Goal: Task Accomplishment & Management: Manage account settings

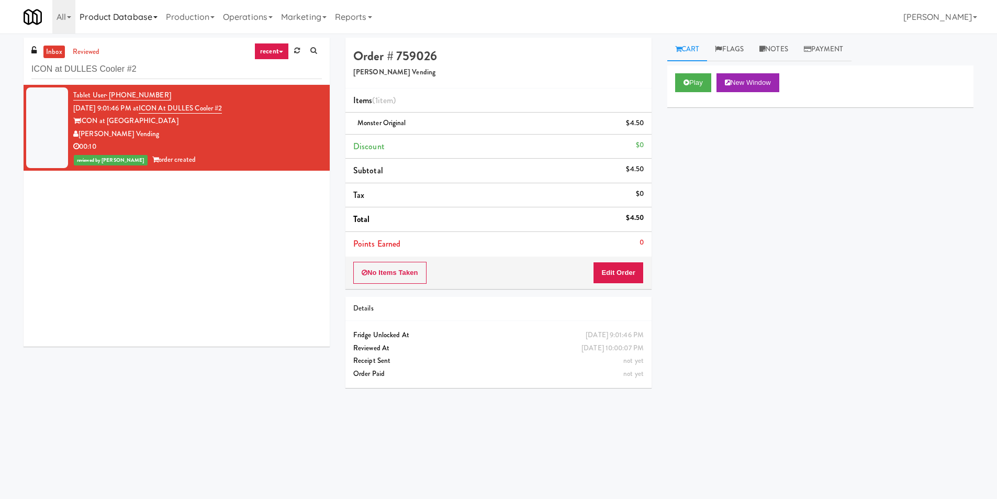
scroll to position [33, 0]
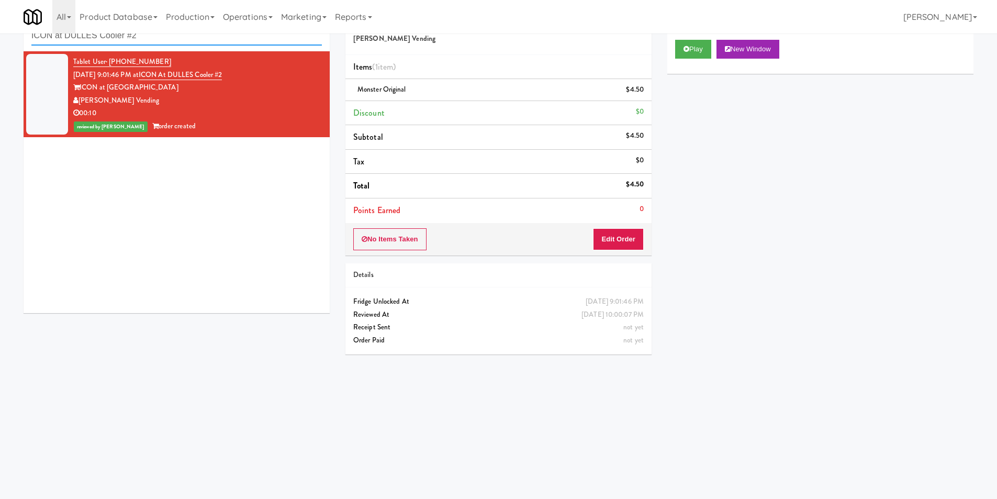
click at [180, 42] on input "ICON at DULLES Cooler #2" at bounding box center [176, 35] width 290 height 19
click at [180, 41] on input "ICON at DULLES Cooler #2" at bounding box center [176, 35] width 290 height 19
paste input "[STREET_ADDRESS]"
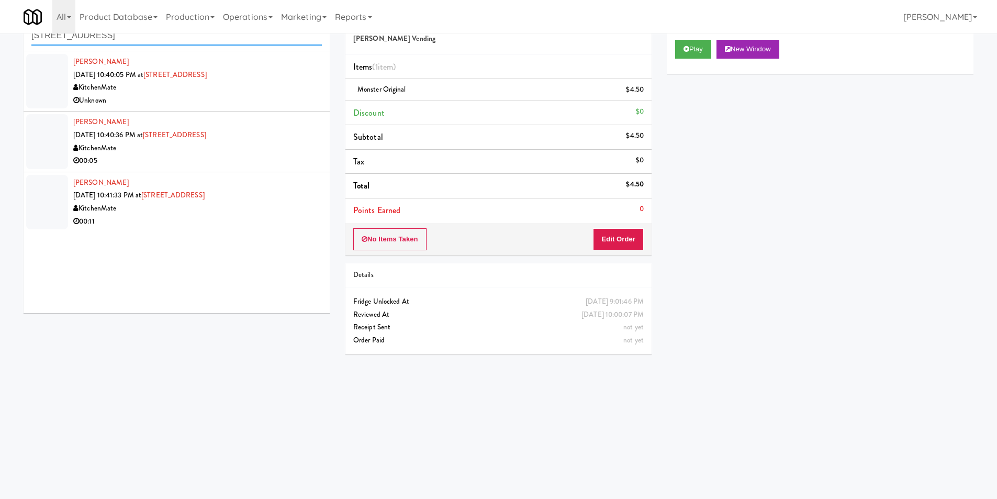
type input "[STREET_ADDRESS]"
click at [286, 99] on div "Unknown" at bounding box center [197, 100] width 248 height 13
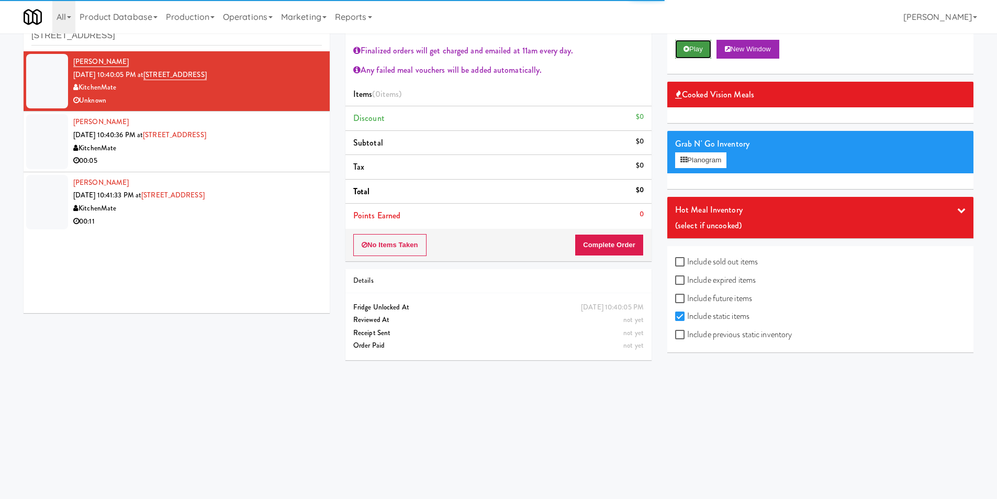
click at [684, 57] on button "Play" at bounding box center [693, 49] width 36 height 19
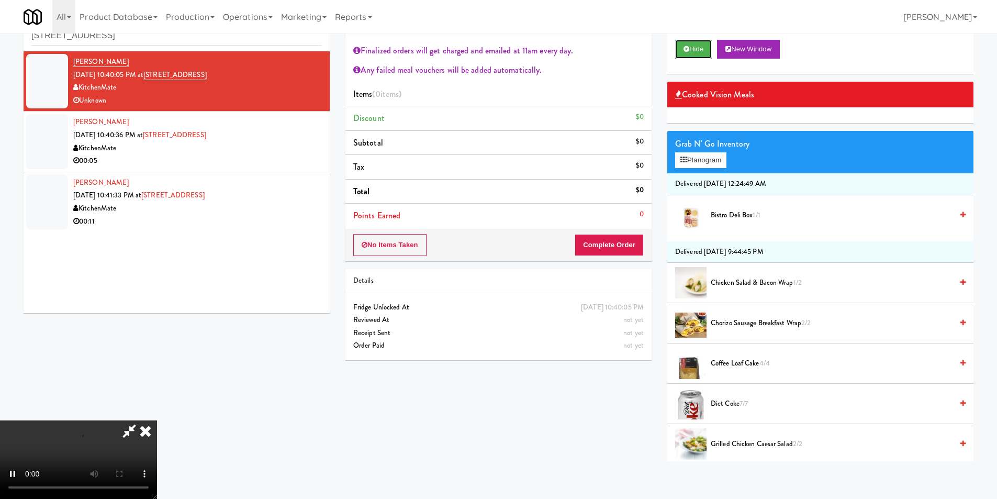
scroll to position [199, 0]
click at [636, 447] on div "KitchenMate Finalized orders will get charged and emailed at 11am every day. An…" at bounding box center [658, 232] width 643 height 457
click at [157, 420] on icon at bounding box center [145, 430] width 23 height 21
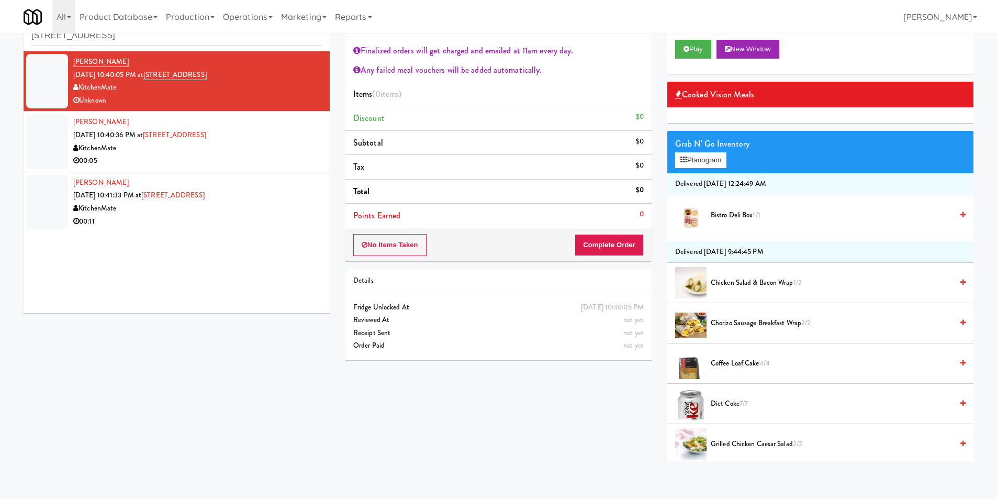
click at [267, 156] on div "00:05" at bounding box center [197, 160] width 248 height 13
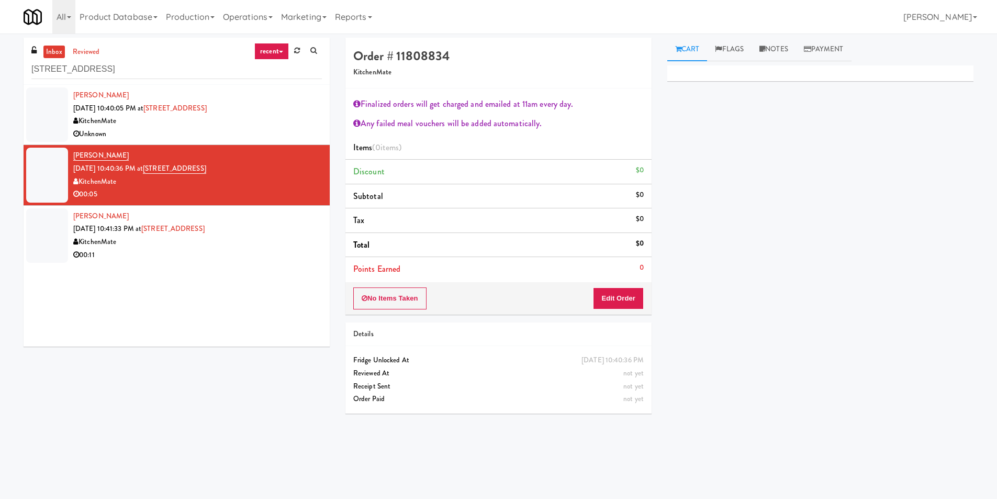
click at [233, 134] on div "Unknown" at bounding box center [197, 134] width 248 height 13
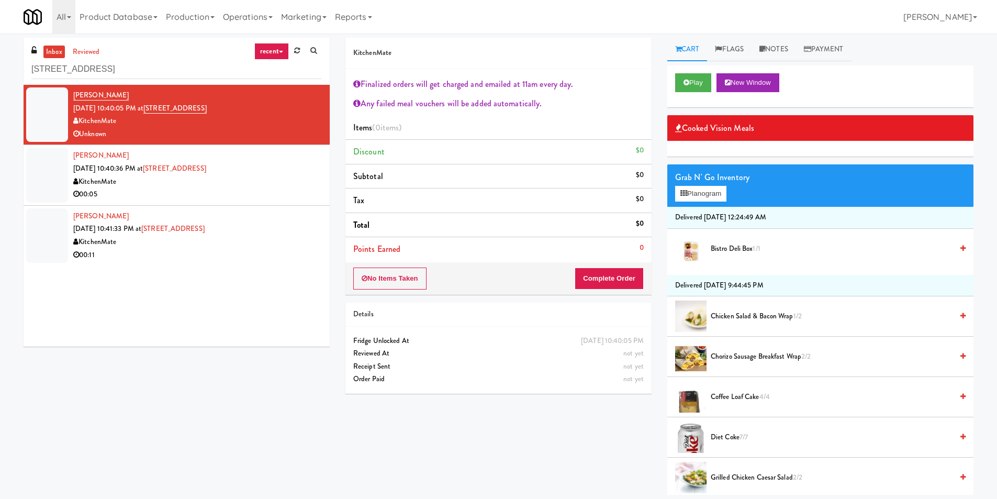
click at [247, 187] on div "KitchenMate" at bounding box center [197, 181] width 248 height 13
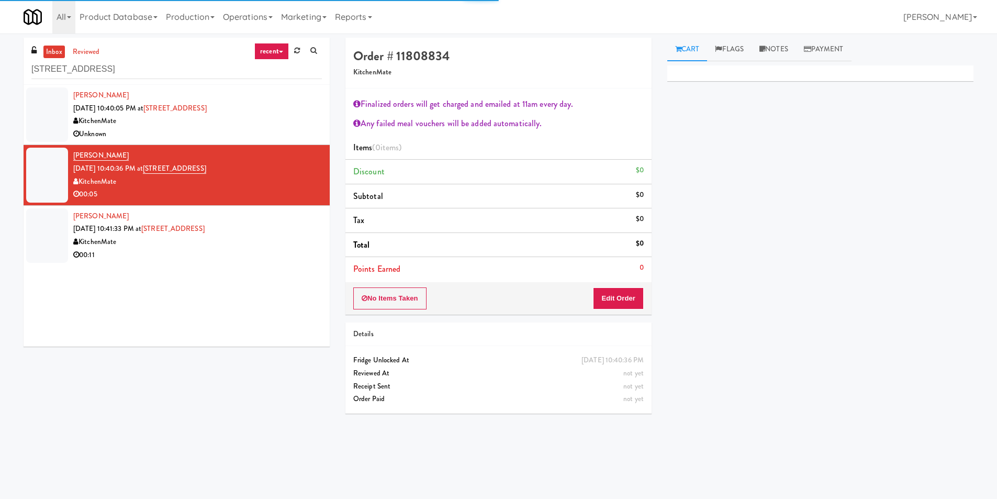
click at [303, 222] on div "[PERSON_NAME] [DATE] 10:41:33 PM at 2 [GEOGRAPHIC_DATA] KitchenMate 00:11" at bounding box center [197, 235] width 248 height 51
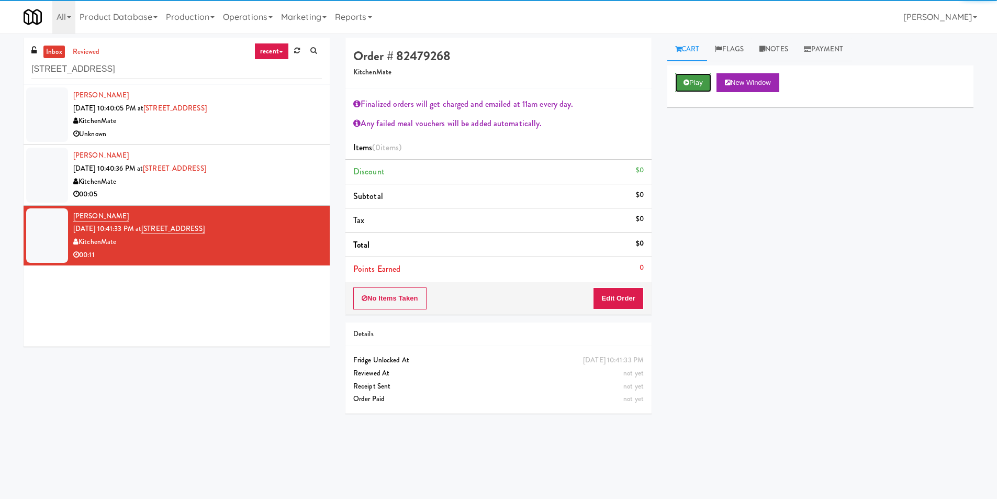
click at [703, 83] on button "Play" at bounding box center [693, 82] width 36 height 19
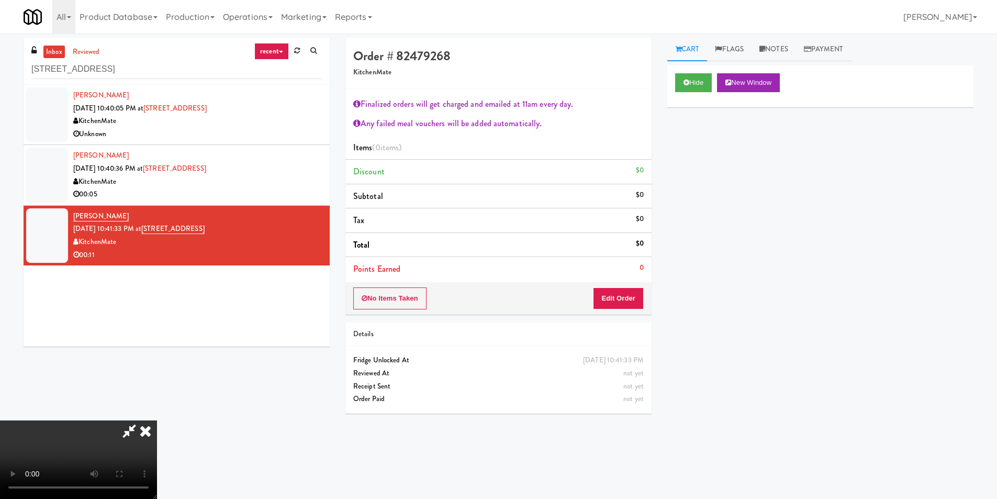
click at [619, 287] on div "No Items Taken Edit Order" at bounding box center [498, 298] width 306 height 32
click at [619, 295] on button "Edit Order" at bounding box center [618, 298] width 51 height 22
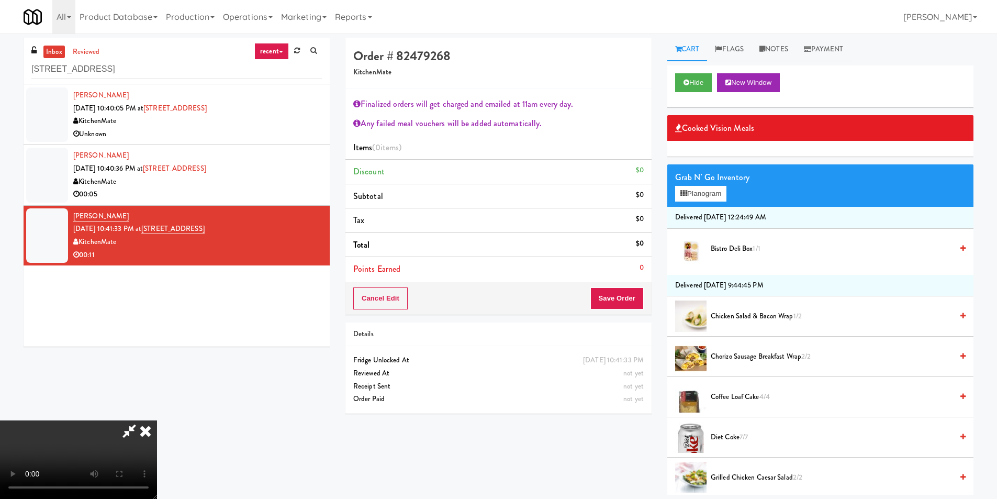
scroll to position [199, 0]
click at [698, 185] on div "Grab N' Go Inventory Planogram" at bounding box center [820, 185] width 306 height 42
click at [701, 193] on button "Planogram" at bounding box center [700, 194] width 51 height 16
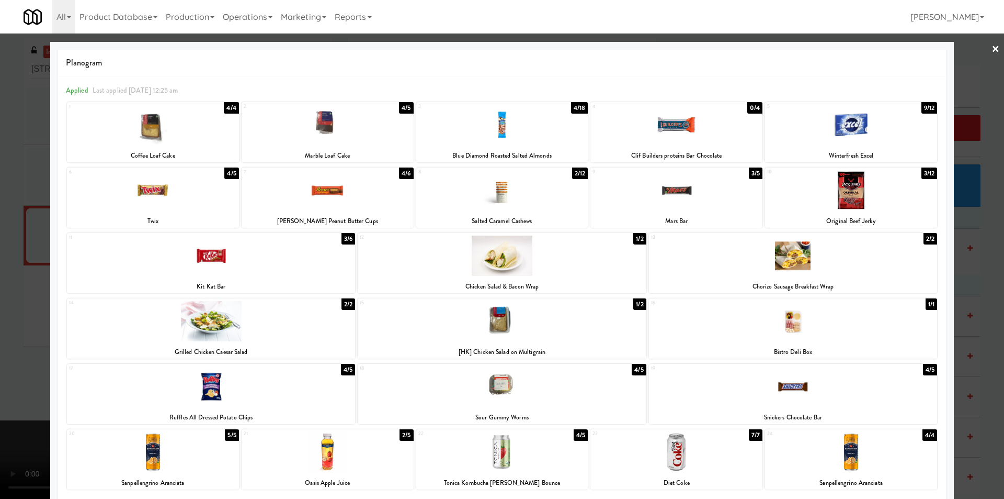
click at [783, 249] on div at bounding box center [793, 255] width 288 height 40
click at [833, 198] on div at bounding box center [851, 190] width 172 height 40
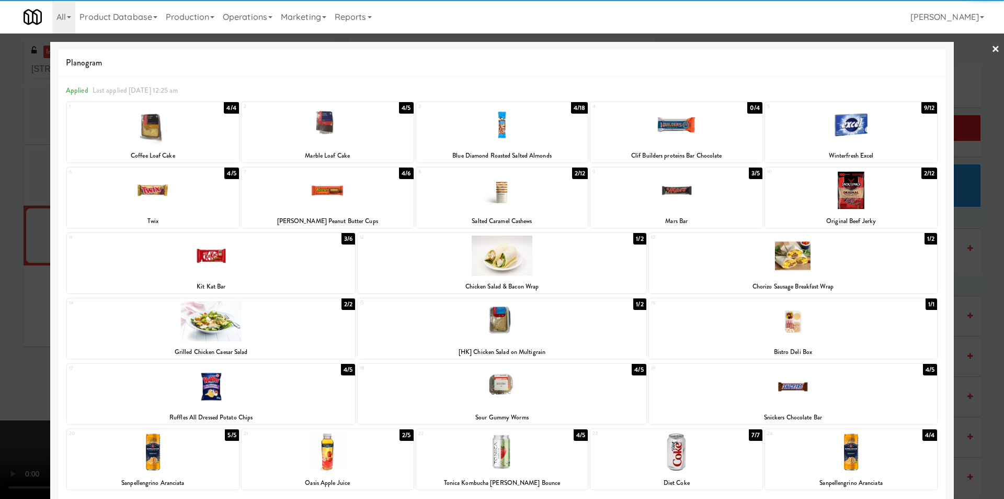
click at [960, 231] on div at bounding box center [502, 249] width 1004 height 499
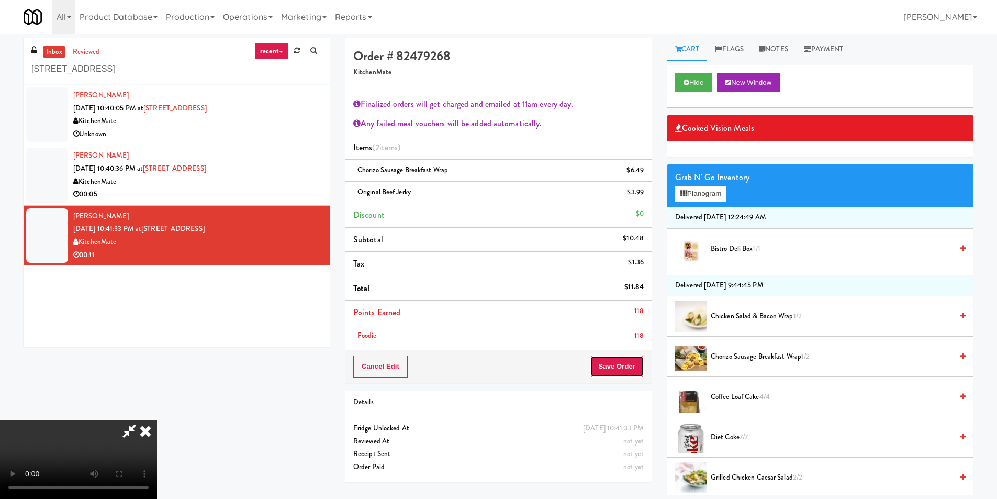
click at [627, 362] on button "Save Order" at bounding box center [616, 366] width 53 height 22
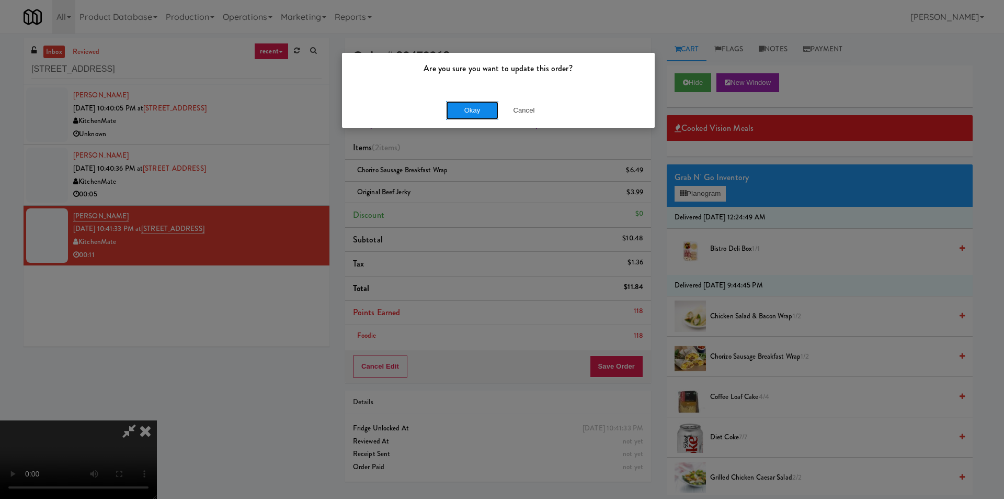
click at [478, 117] on button "Okay" at bounding box center [472, 110] width 52 height 19
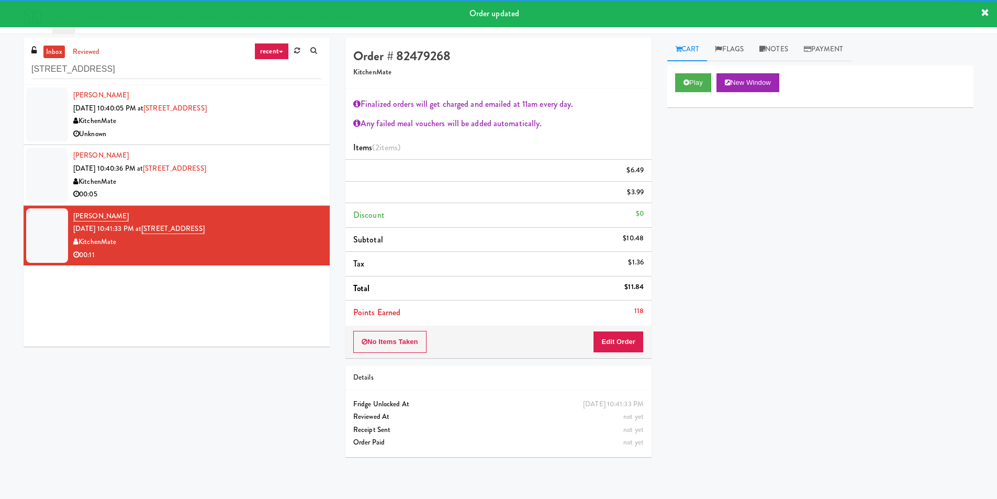
click at [271, 135] on div "Unknown" at bounding box center [197, 134] width 248 height 13
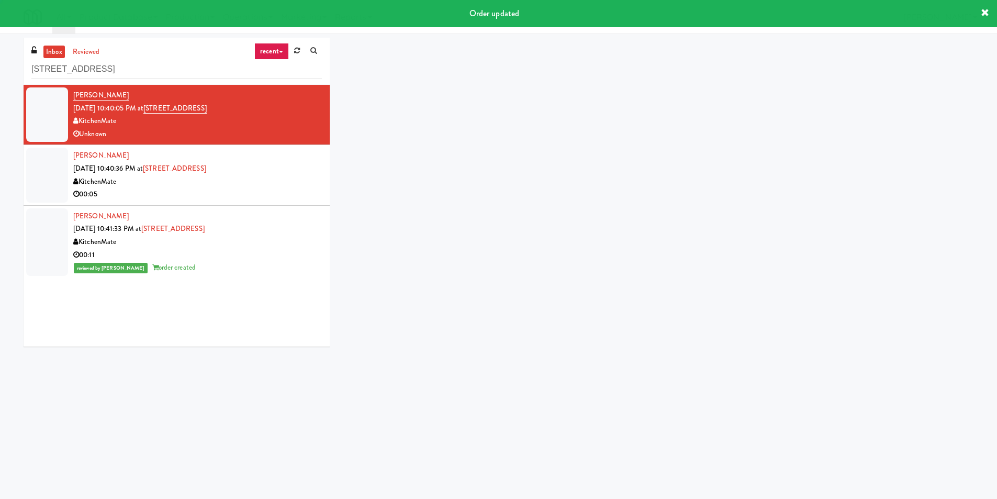
click at [270, 179] on div "KitchenMate" at bounding box center [197, 181] width 248 height 13
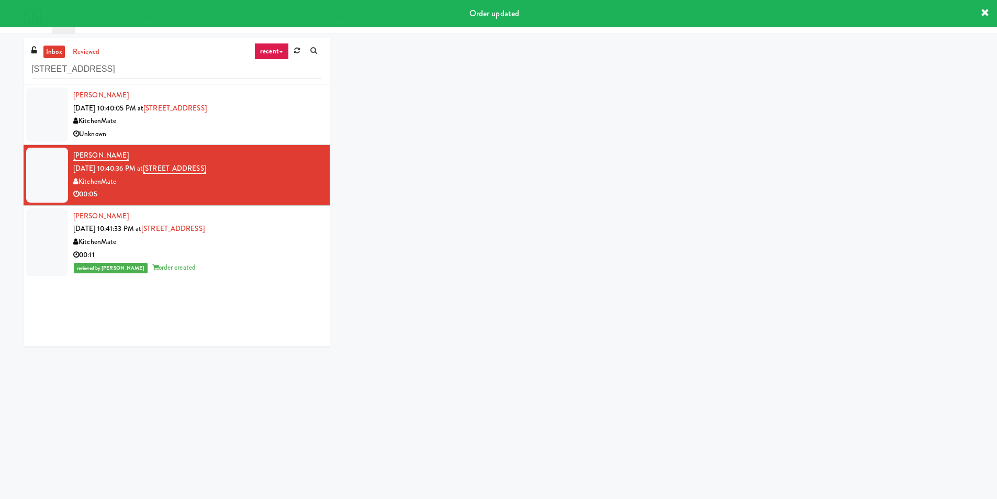
click at [283, 128] on div "Unknown" at bounding box center [197, 134] width 248 height 13
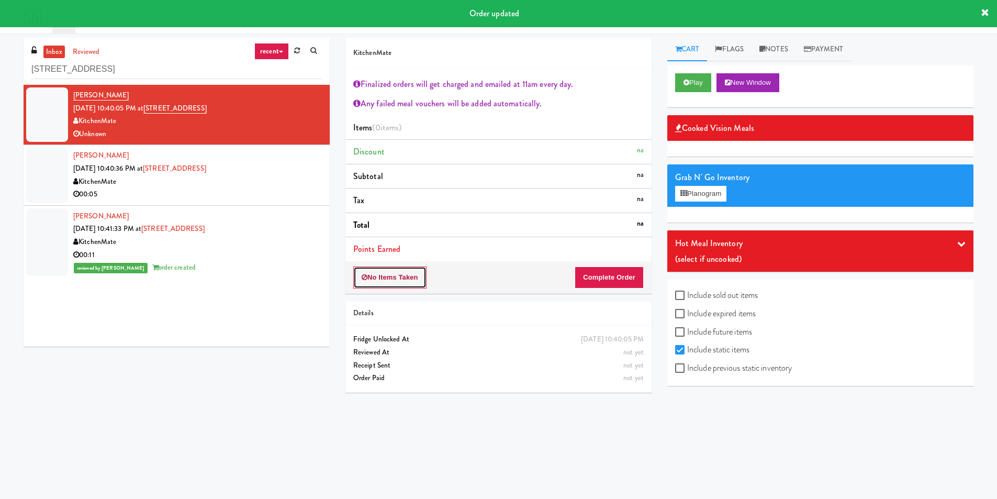
click at [399, 277] on button "No Items Taken" at bounding box center [389, 277] width 73 height 22
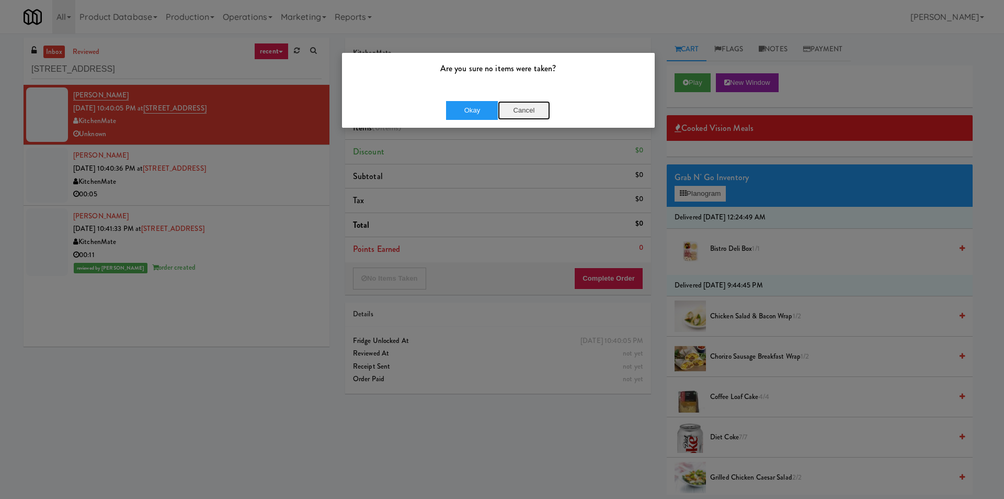
click at [520, 110] on button "Cancel" at bounding box center [524, 110] width 52 height 19
